Goal: Transaction & Acquisition: Purchase product/service

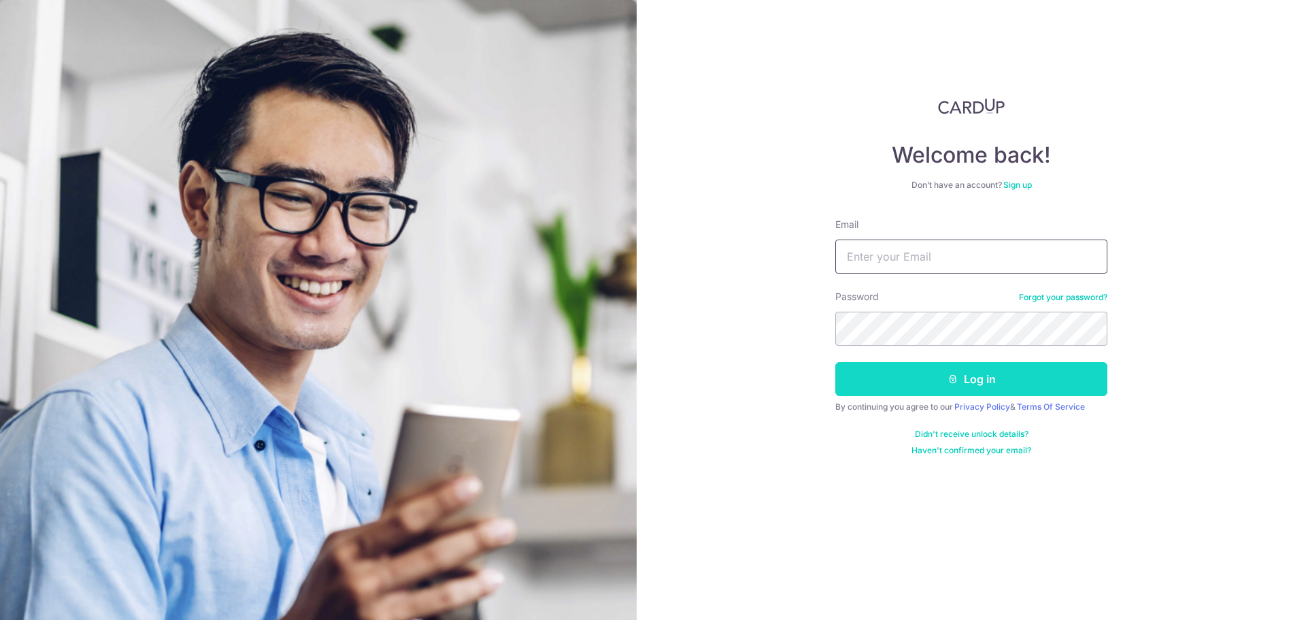
type input "[EMAIL_ADDRESS][DOMAIN_NAME]"
click at [998, 380] on button "Log in" at bounding box center [971, 379] width 272 height 34
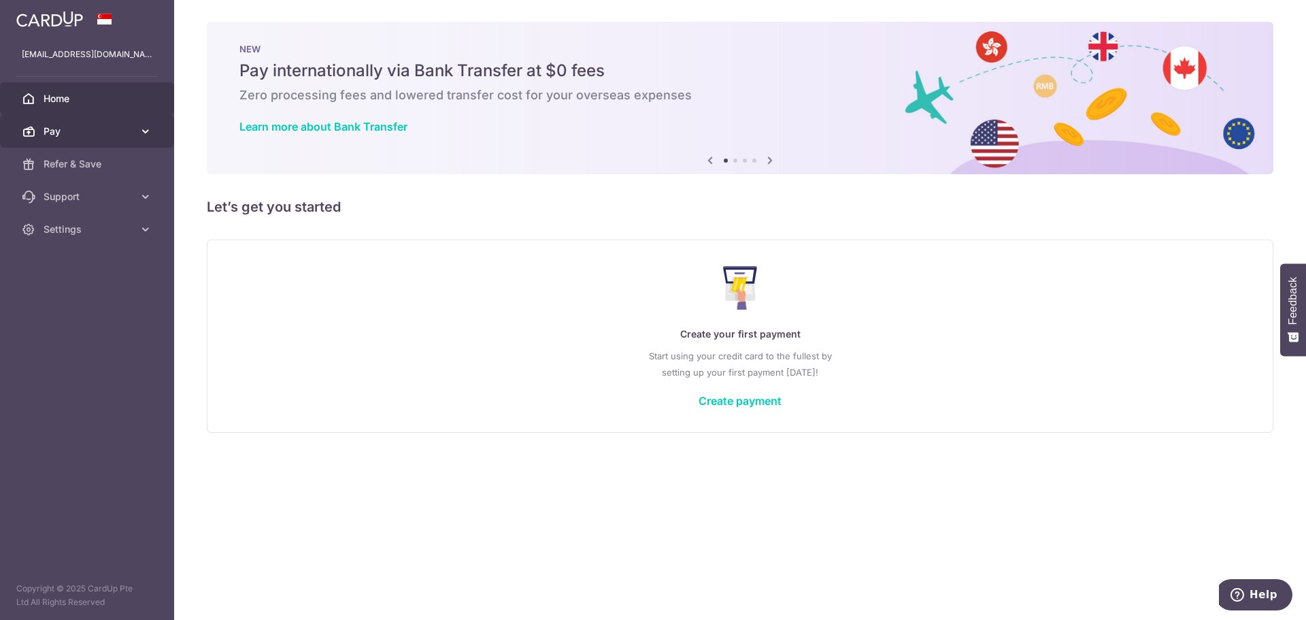
click at [105, 141] on link "Pay" at bounding box center [87, 131] width 174 height 33
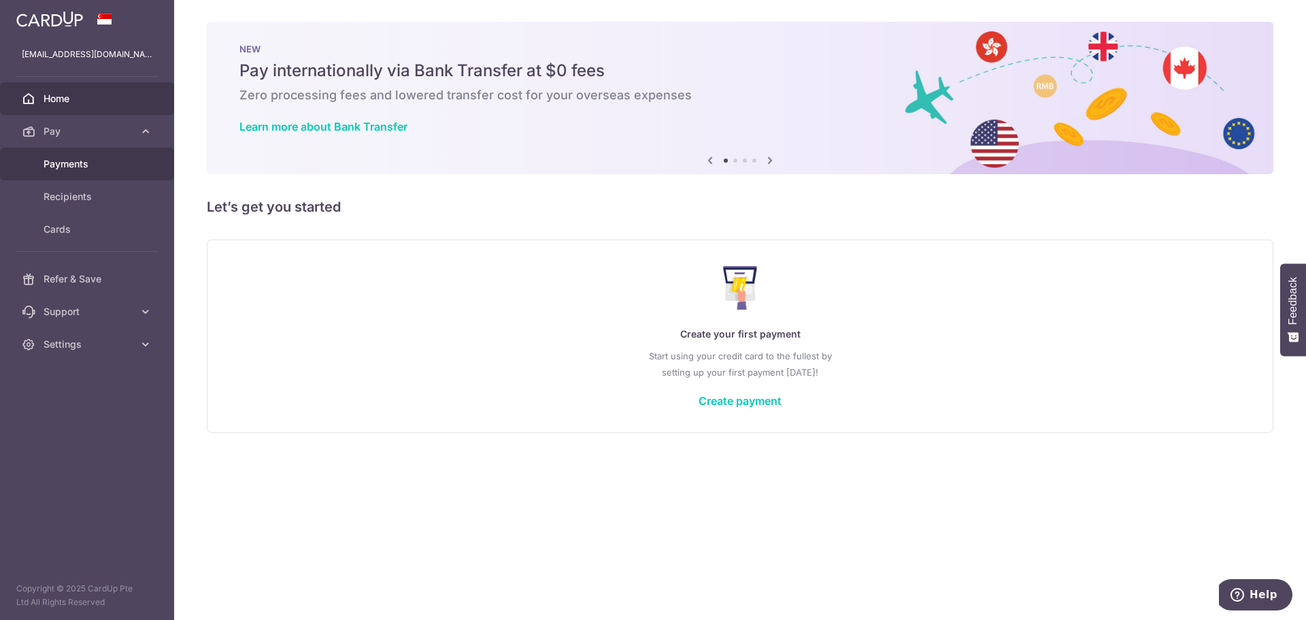
click at [103, 159] on span "Payments" at bounding box center [89, 164] width 90 height 14
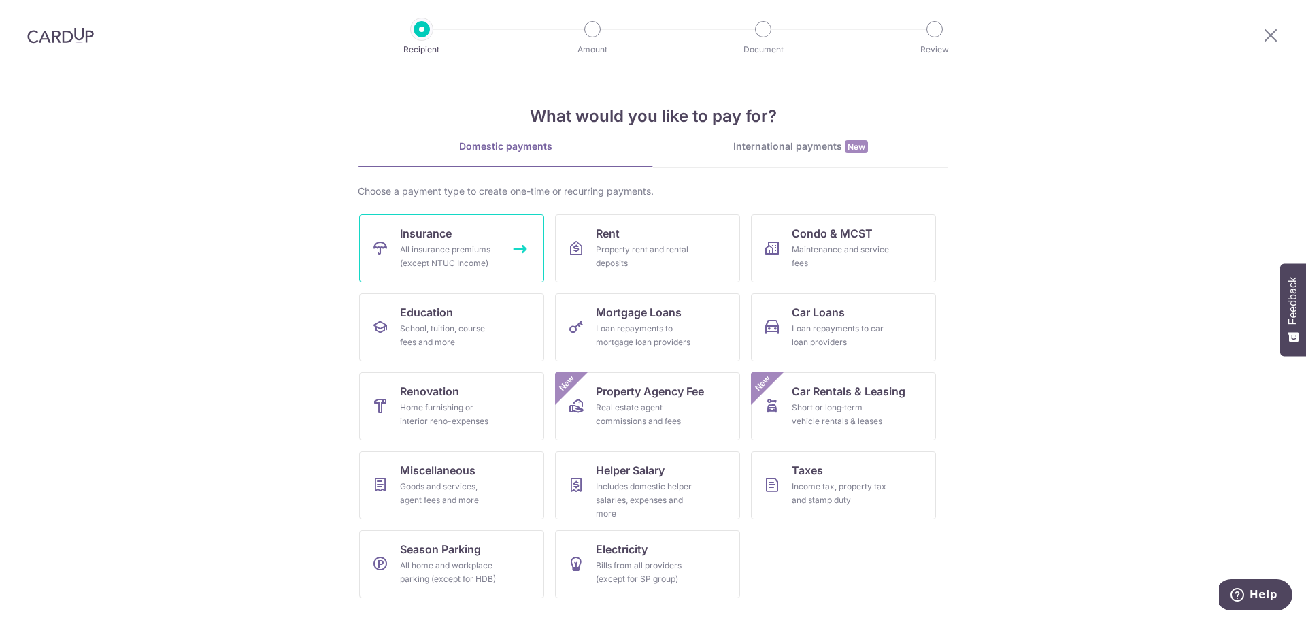
click at [456, 231] on link "Insurance All insurance premiums (except NTUC Income)" at bounding box center [451, 248] width 185 height 68
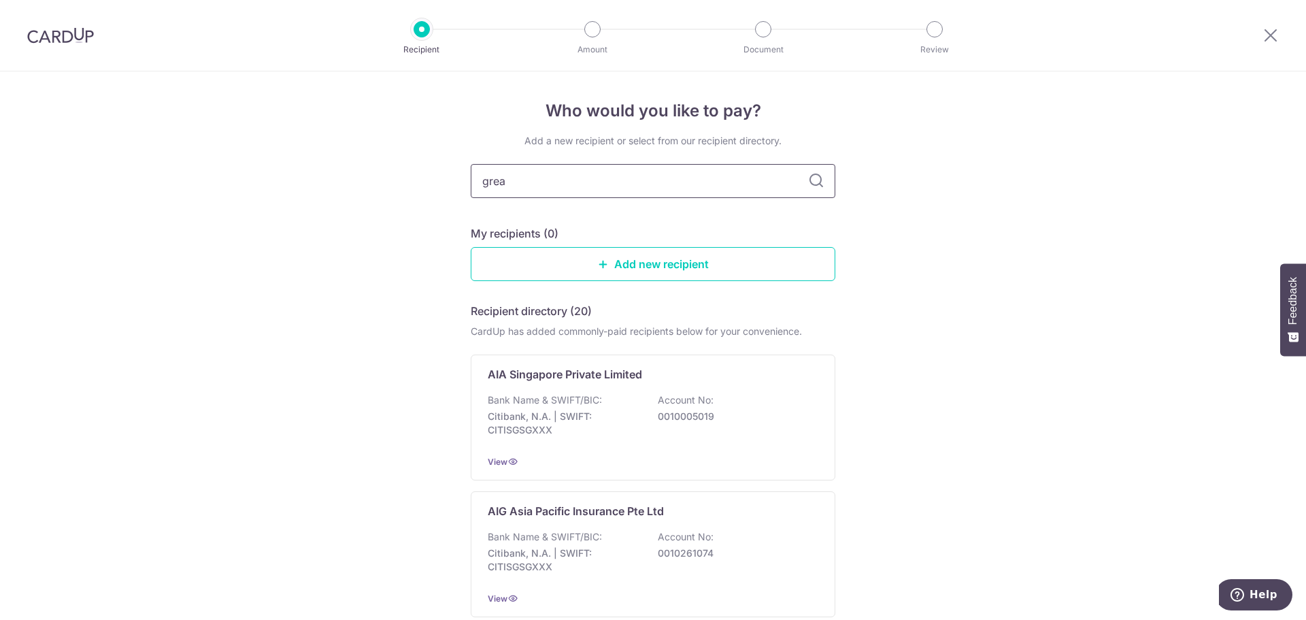
type input "great"
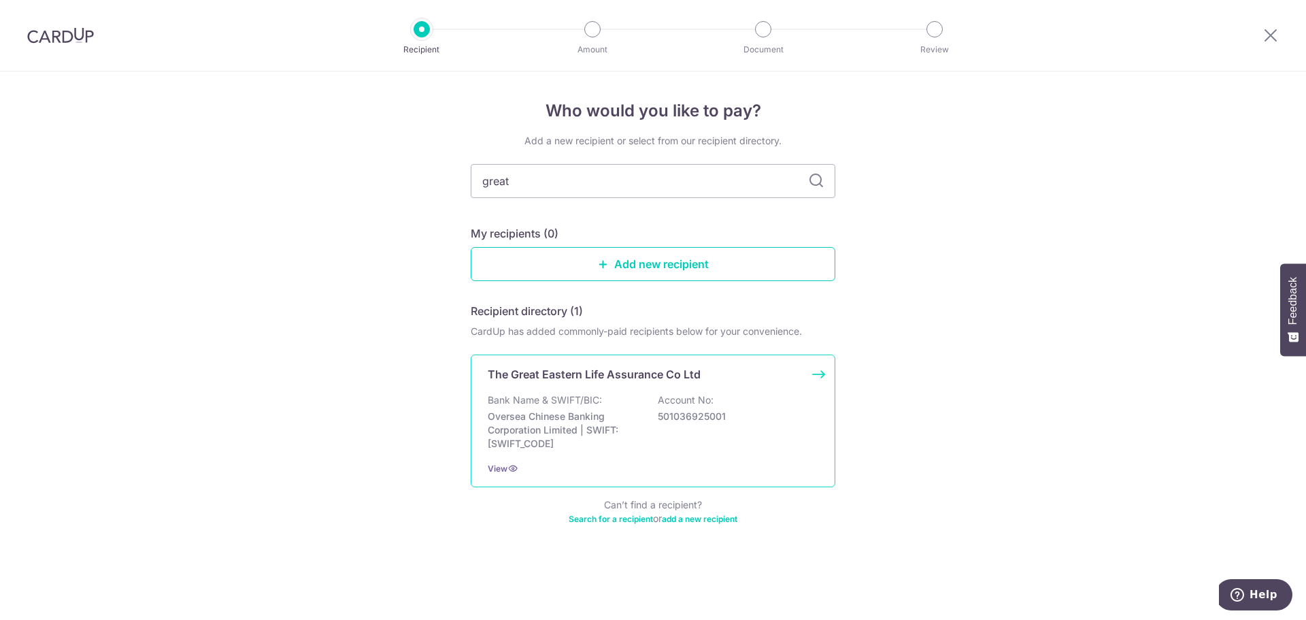
click at [639, 435] on p "Oversea Chinese Banking Corporation Limited | SWIFT: OCBCSGSGXXX" at bounding box center [564, 430] width 152 height 41
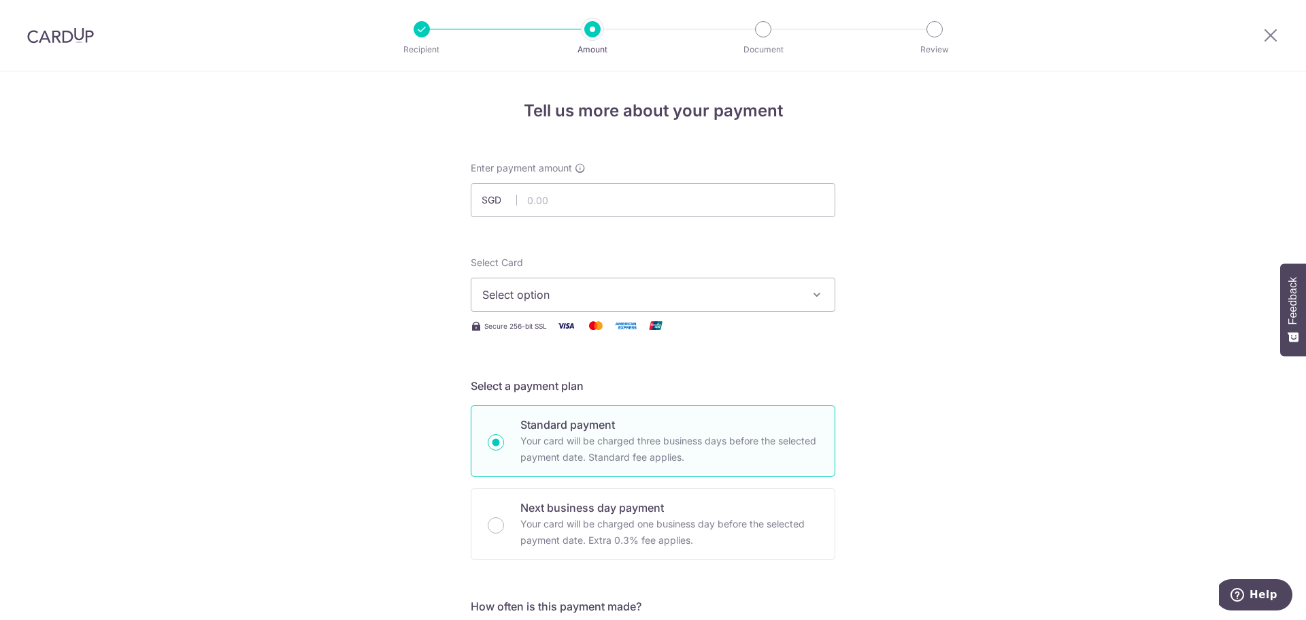
click at [713, 299] on span "Select option" at bounding box center [640, 294] width 317 height 16
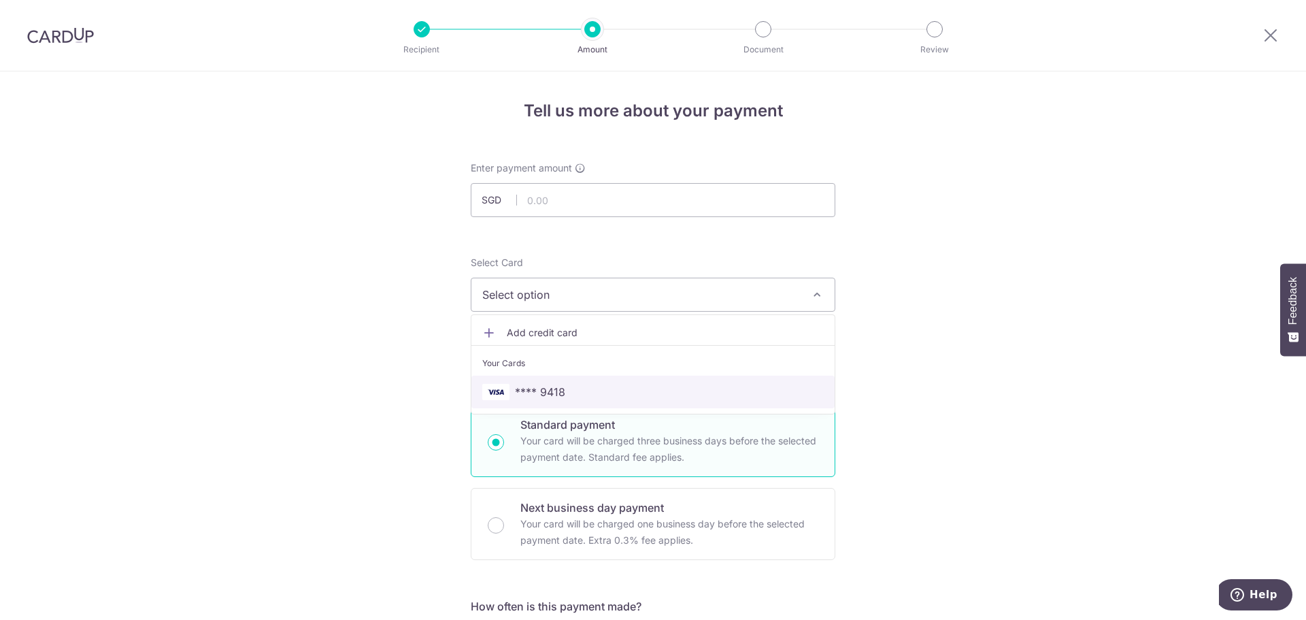
click at [681, 397] on span "**** 9418" at bounding box center [653, 392] width 342 height 16
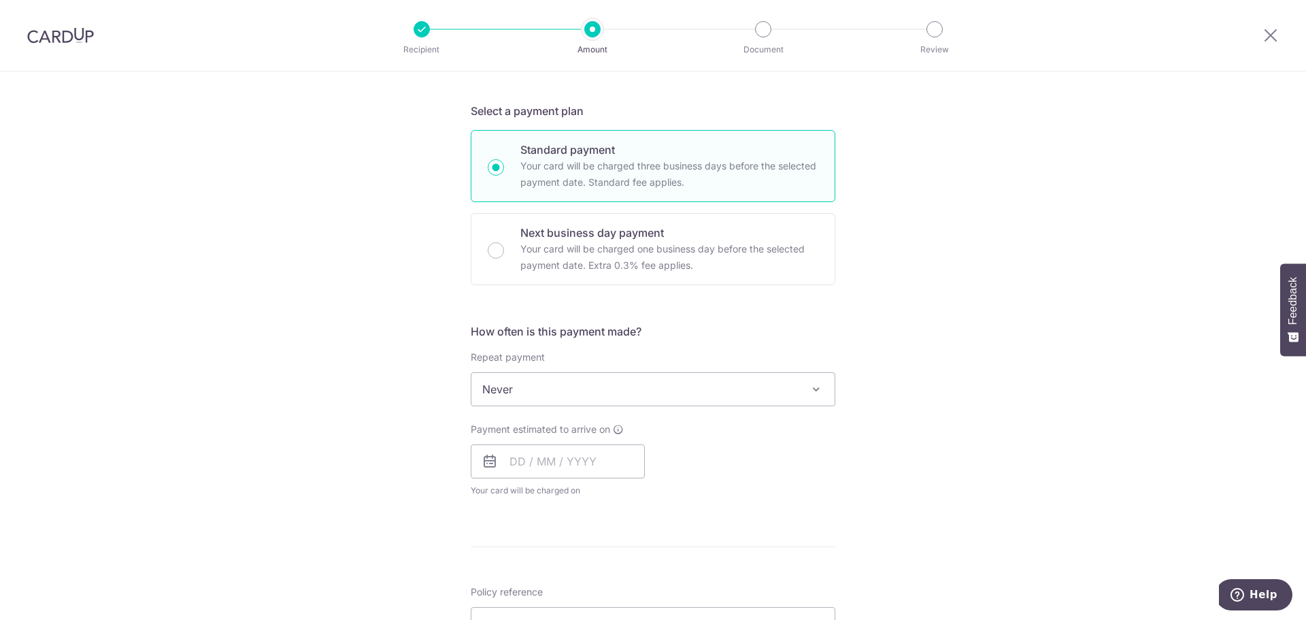
scroll to position [276, 0]
click at [697, 390] on span "Never" at bounding box center [652, 388] width 363 height 33
click at [565, 463] on input "text" at bounding box center [558, 461] width 174 height 34
click at [729, 483] on div "Payment estimated to arrive on Prev Next Sep Oct Nov Dec 2025 2026 2027 2028 20…" at bounding box center [653, 459] width 381 height 75
click at [597, 458] on input "text" at bounding box center [558, 461] width 174 height 34
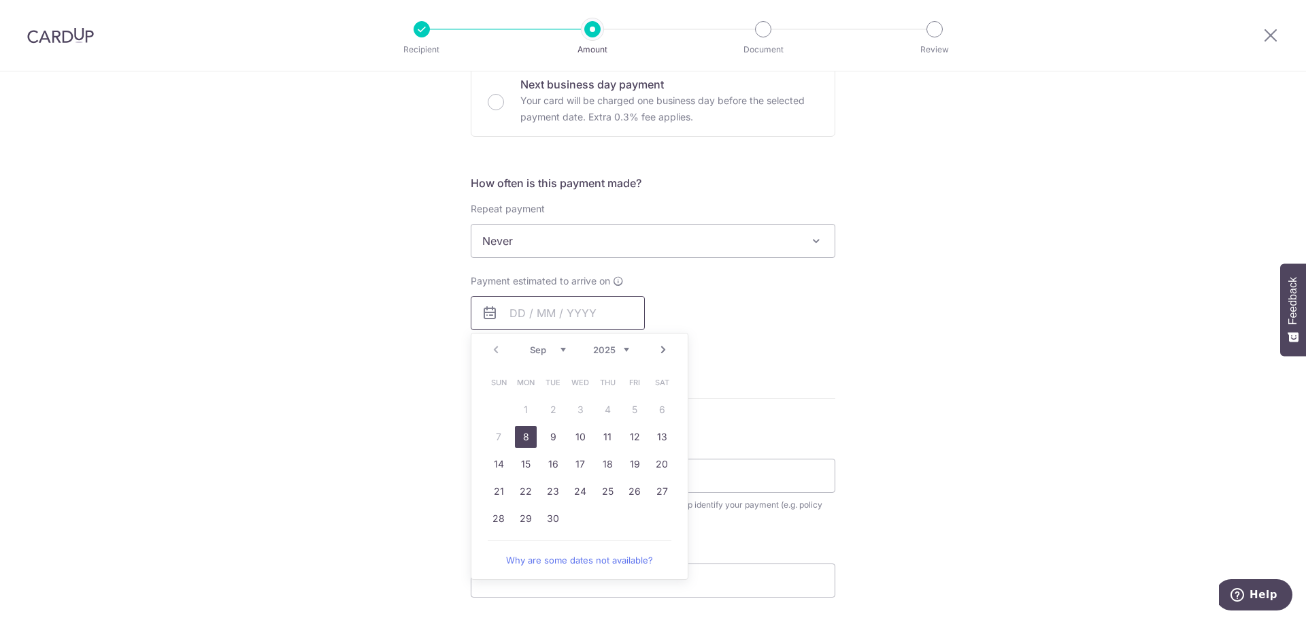
scroll to position [423, 0]
click at [522, 439] on link "8" at bounding box center [526, 437] width 22 height 22
type input "[DATE]"
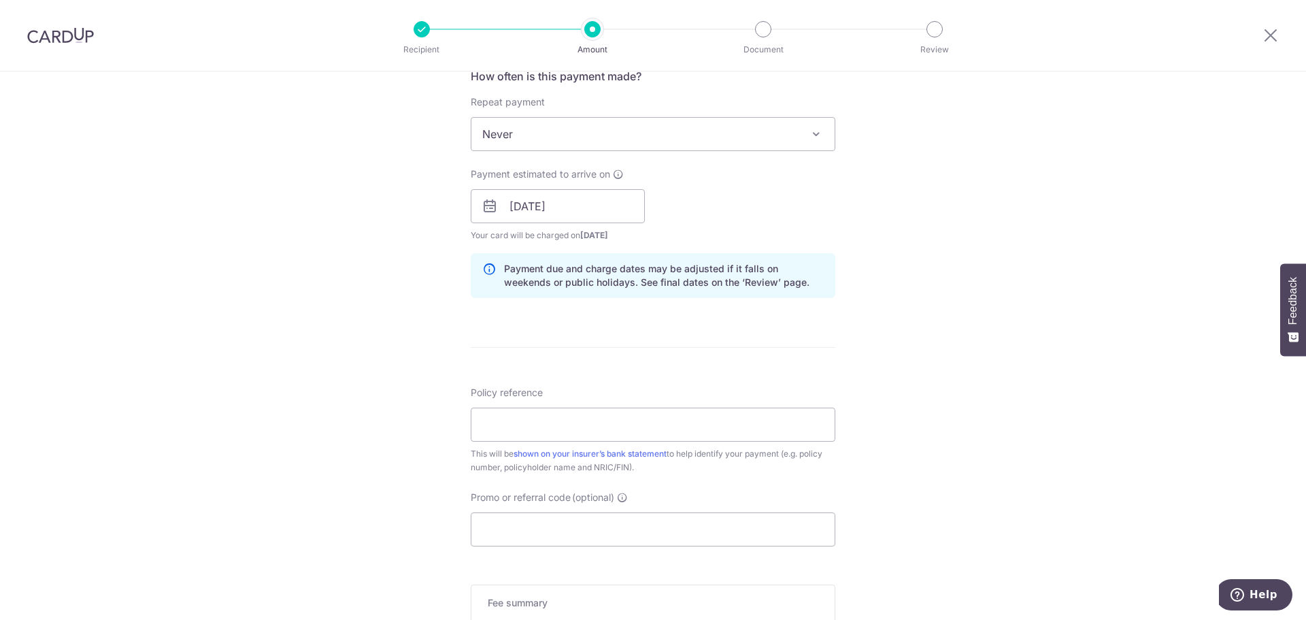
scroll to position [531, 0]
click at [504, 414] on input "Policy reference" at bounding box center [653, 424] width 365 height 34
click at [503, 518] on input "Promo or referral code (optional)" at bounding box center [653, 529] width 365 height 34
paste input "MILELION"
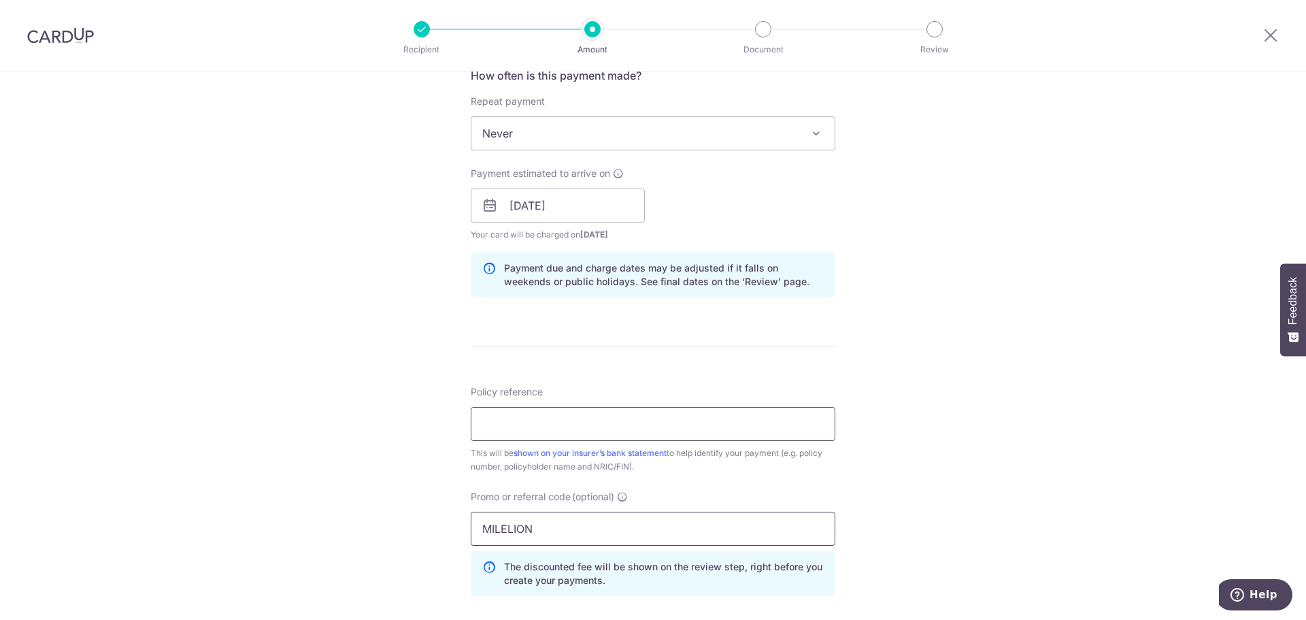
type input "MILELION"
click at [524, 426] on input "Policy reference" at bounding box center [653, 424] width 365 height 34
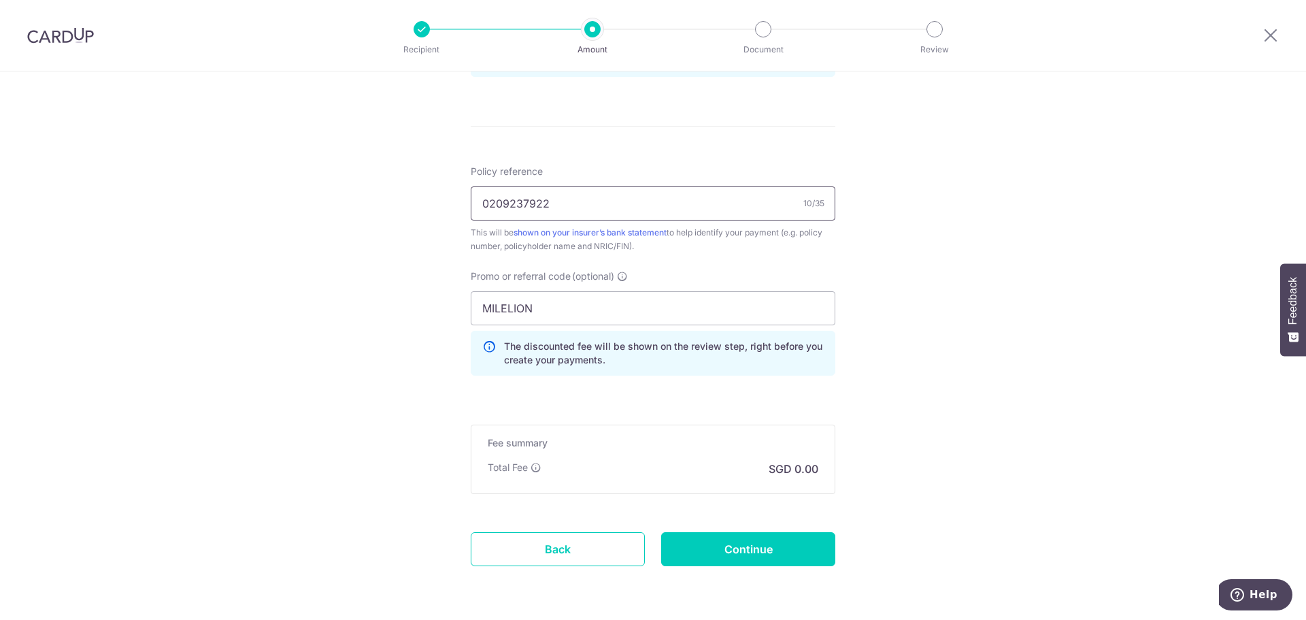
scroll to position [779, 0]
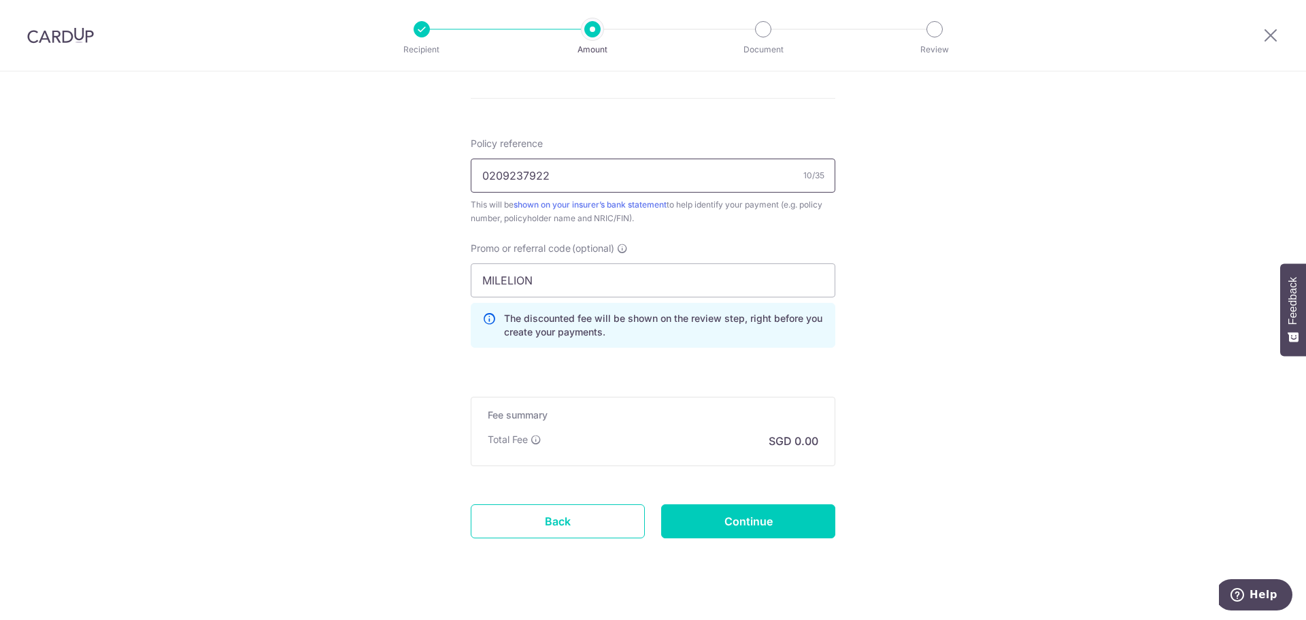
type input "0209237922"
click at [737, 456] on div "Fee summary Base fee Extend fee Next-day fee Total Fee SGD 0.00" at bounding box center [653, 431] width 365 height 69
click at [737, 527] on input "Continue" at bounding box center [748, 521] width 174 height 34
type input "Create Schedule"
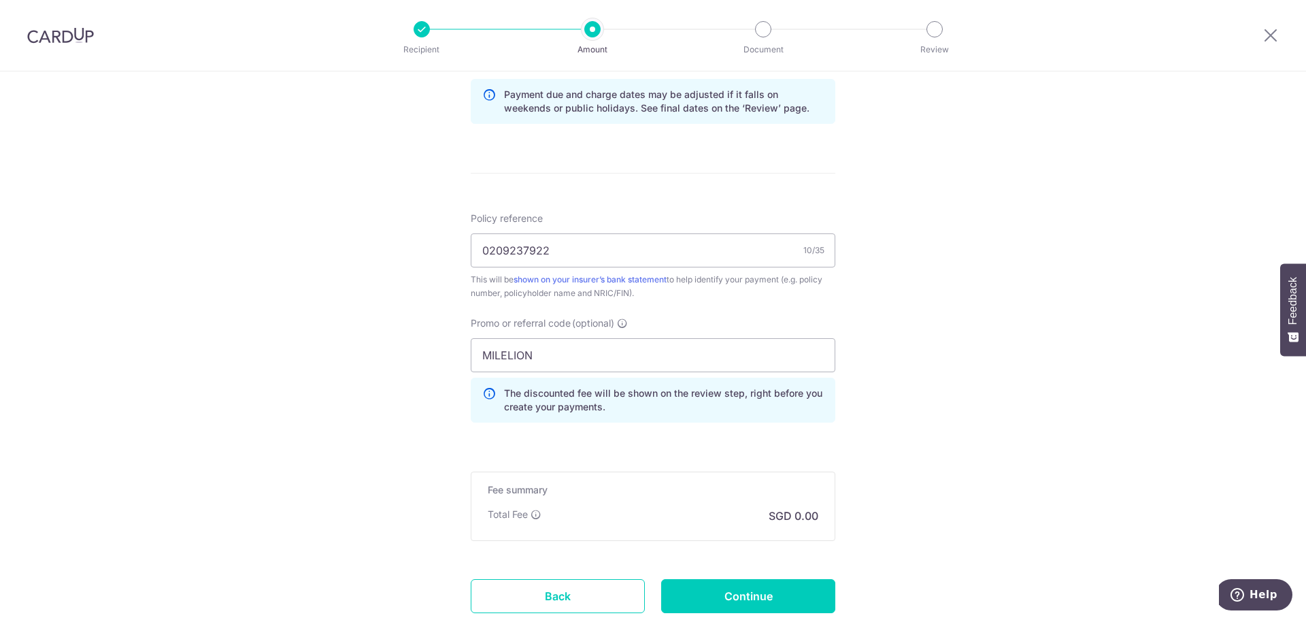
scroll to position [725, 0]
click at [794, 509] on p "SGD 0.00" at bounding box center [794, 514] width 50 height 16
click at [871, 499] on div "Tell us more about your payment Enter payment amount SGD Please enter your paym…" at bounding box center [653, 30] width 1306 height 1367
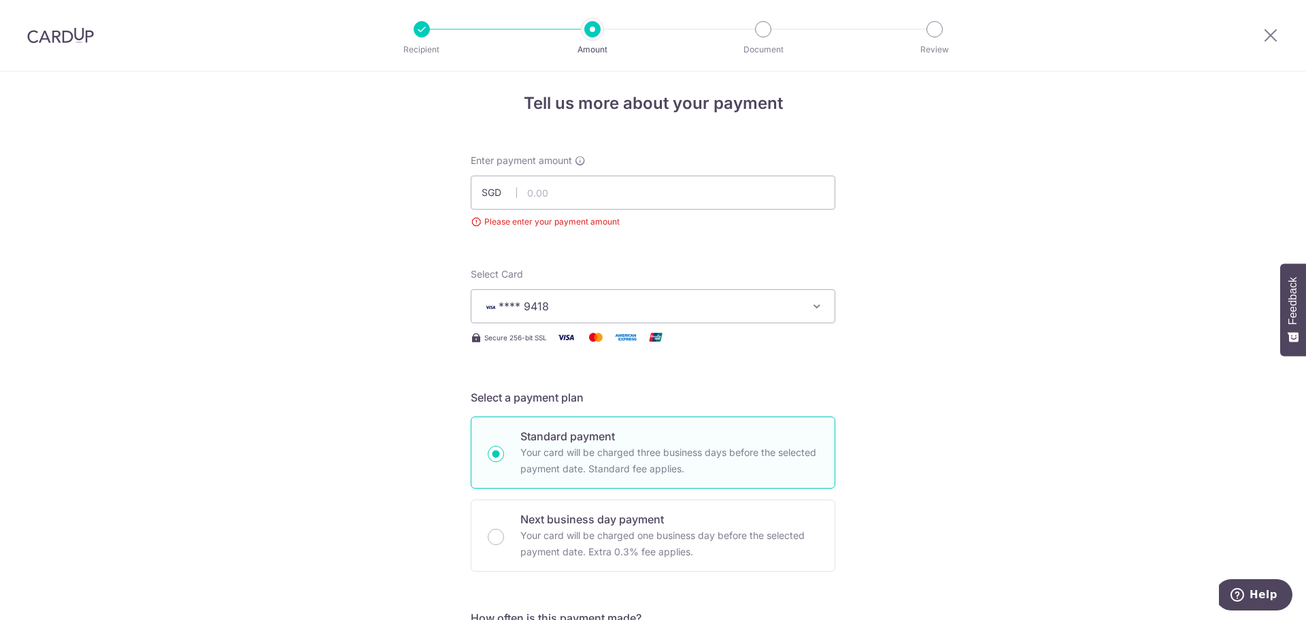
scroll to position [0, 0]
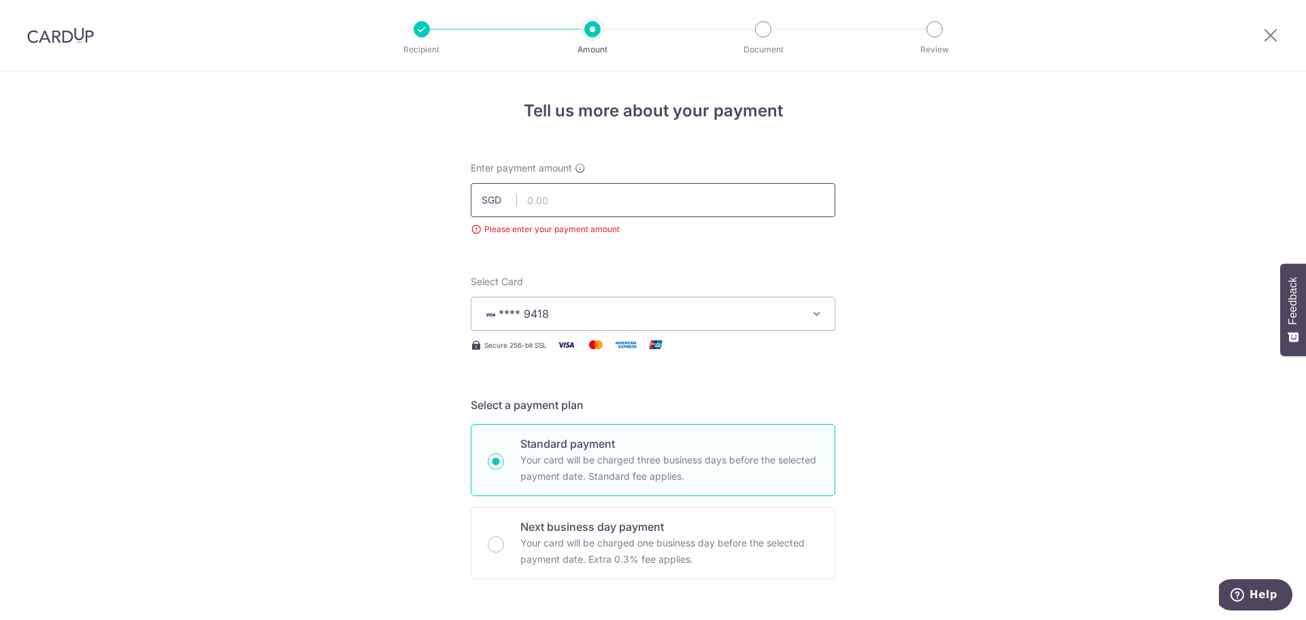
click at [665, 198] on input "text" at bounding box center [653, 200] width 365 height 34
type input "2,784.30"
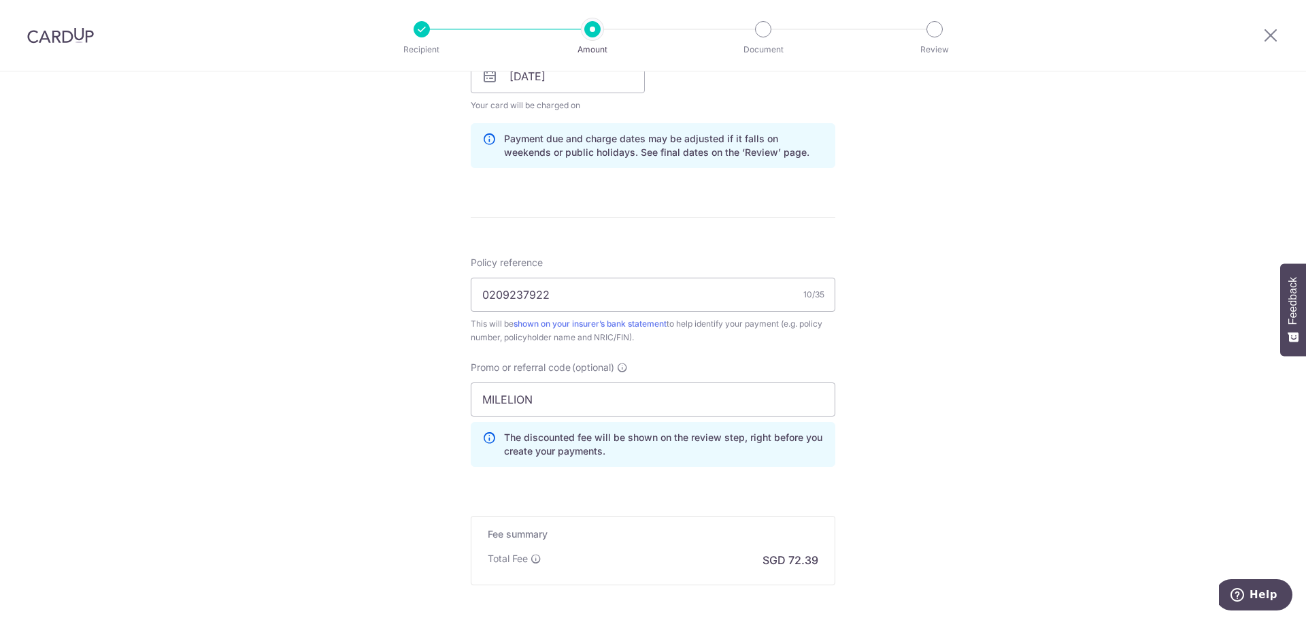
scroll to position [818, 0]
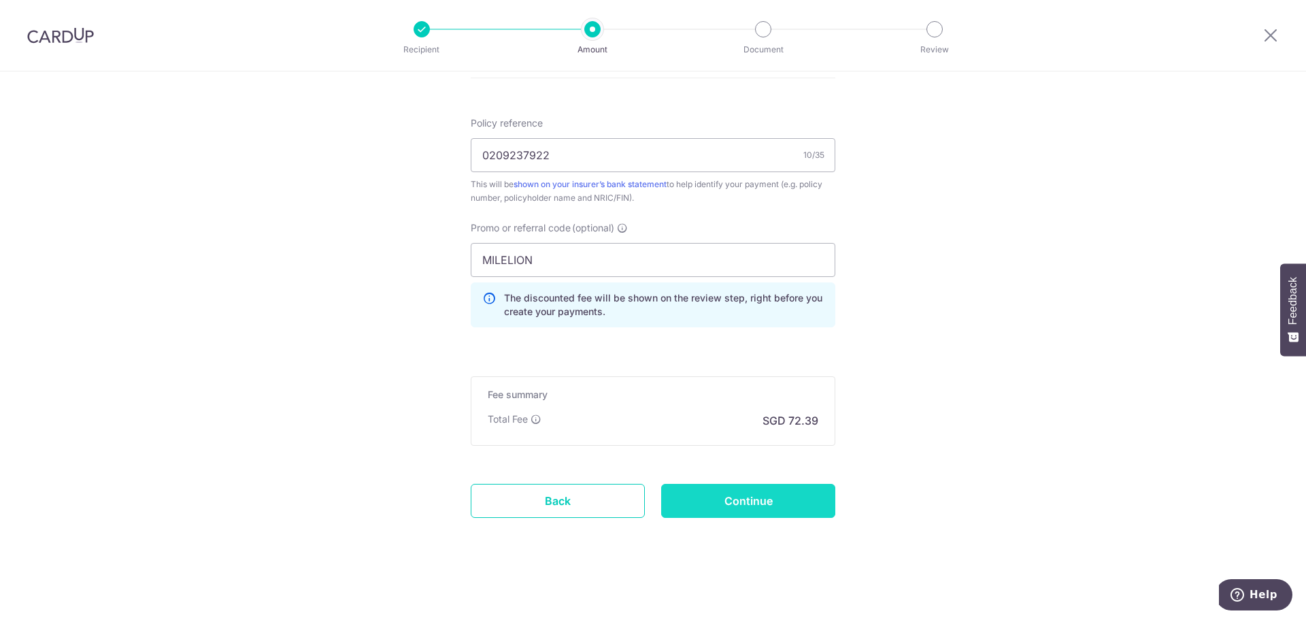
click at [781, 516] on input "Continue" at bounding box center [748, 501] width 174 height 34
type input "Create Schedule"
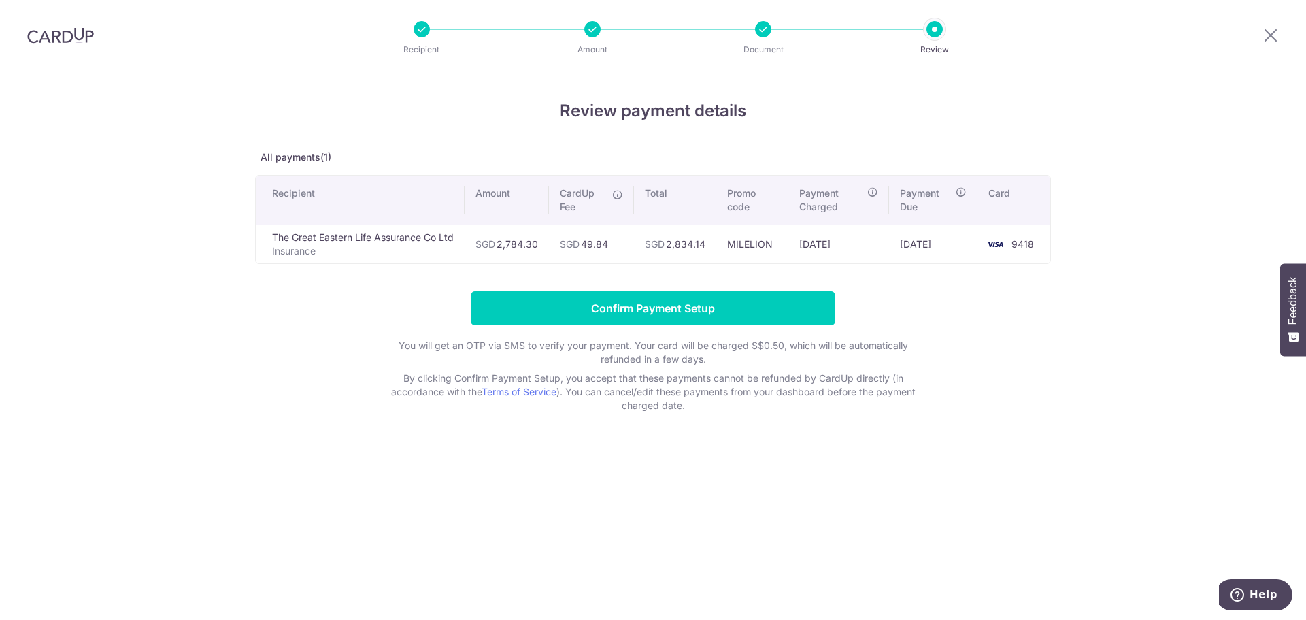
click at [781, 516] on div "Review payment details All payments(1) Recipient Amount CardUp Fee Total Promo …" at bounding box center [653, 345] width 1306 height 548
click at [676, 315] on input "Confirm Payment Setup" at bounding box center [653, 308] width 365 height 34
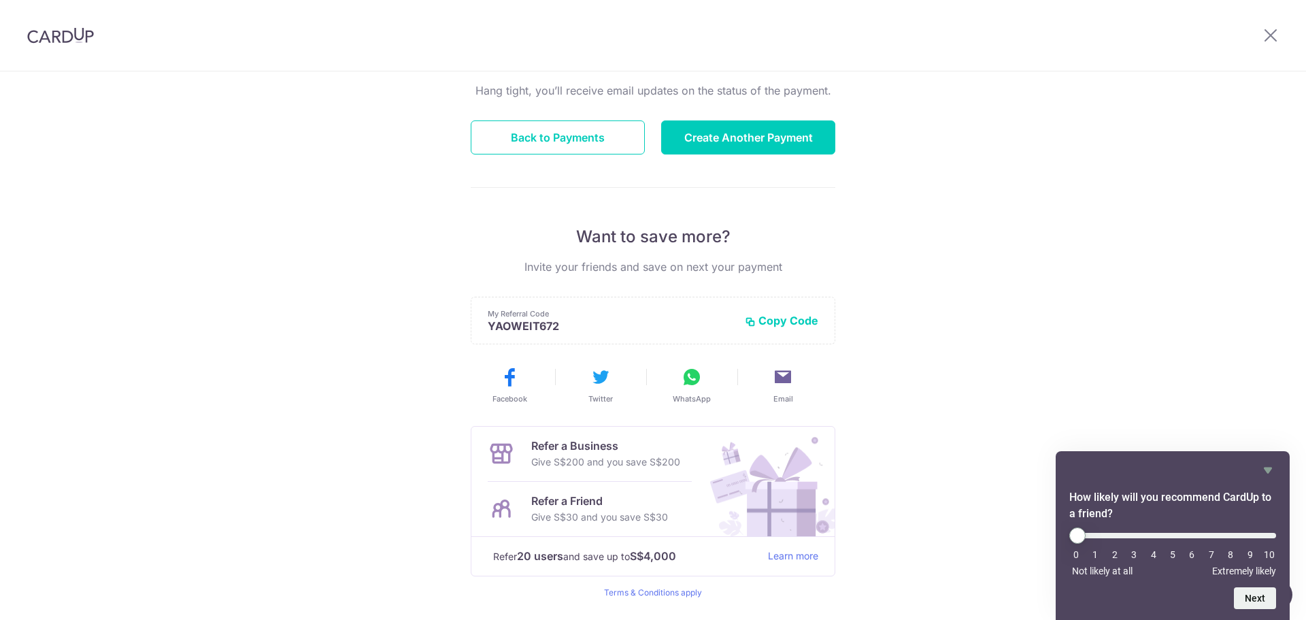
scroll to position [137, 0]
click at [783, 320] on button "Copy Code" at bounding box center [781, 320] width 73 height 14
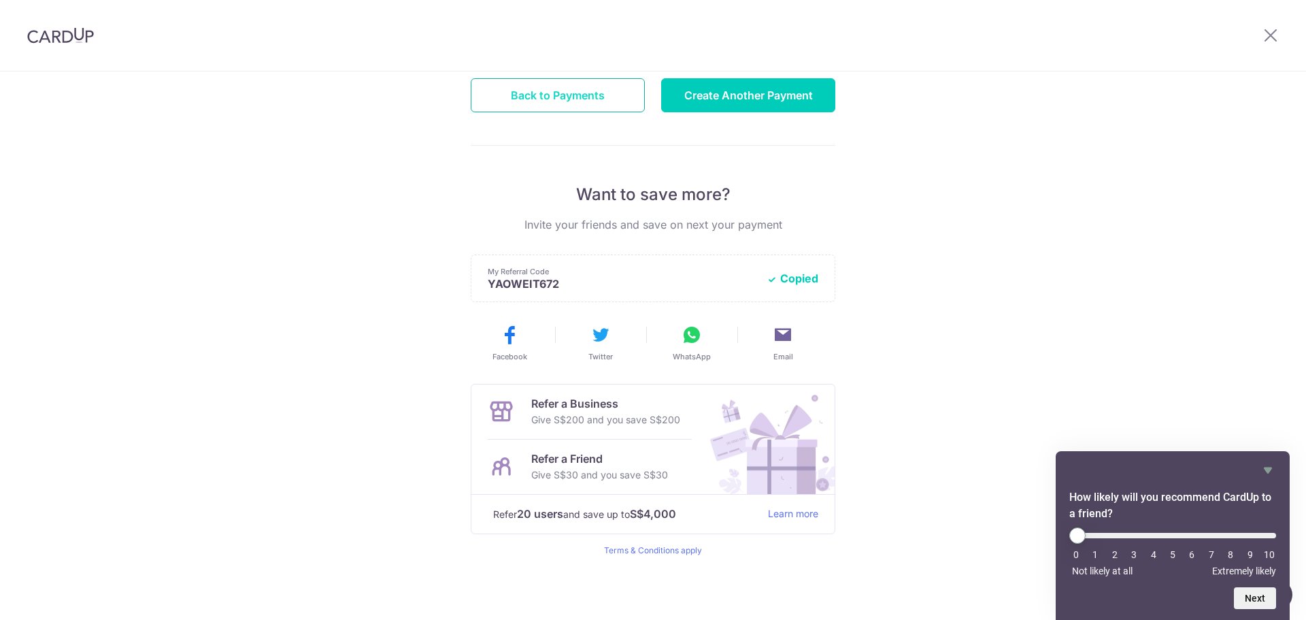
click at [563, 103] on button "Back to Payments" at bounding box center [558, 95] width 174 height 34
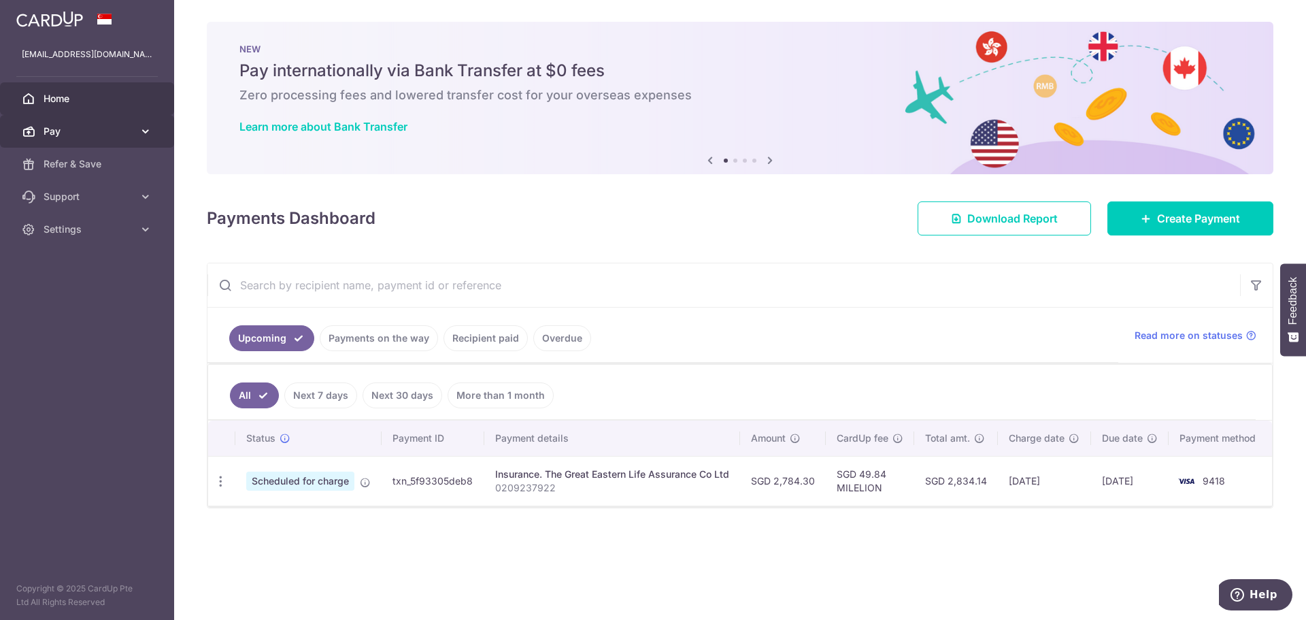
click at [104, 129] on span "Pay" at bounding box center [89, 131] width 90 height 14
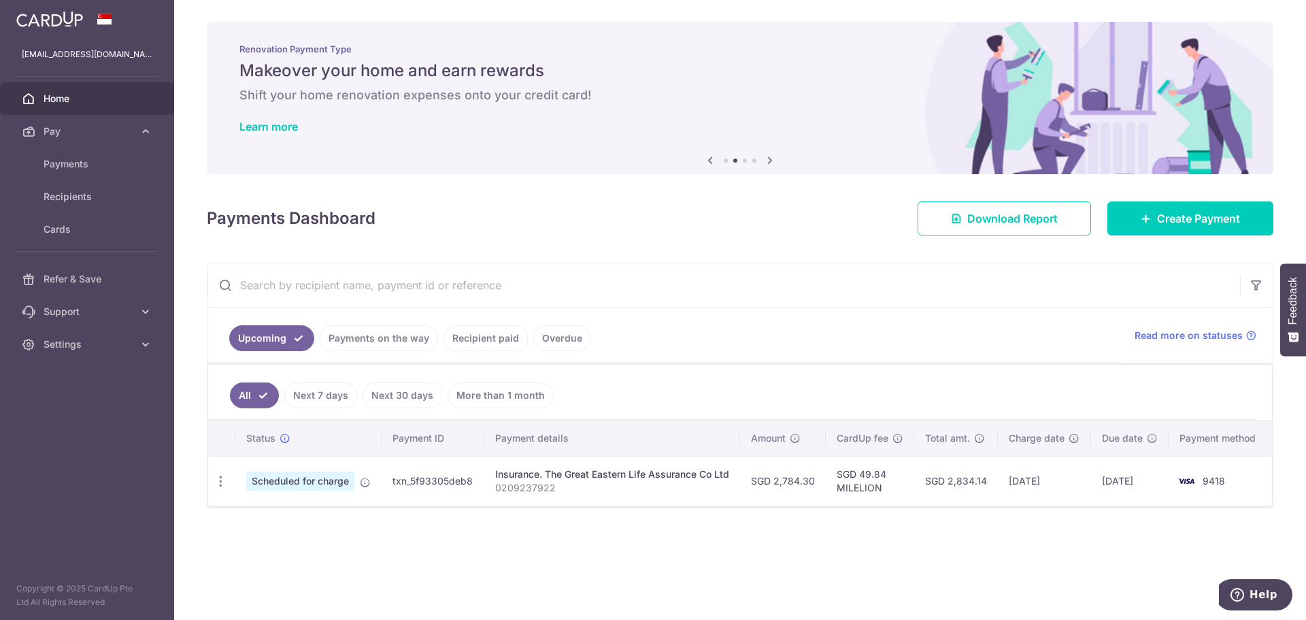
click at [63, 18] on img at bounding box center [49, 19] width 67 height 16
